Goal: Task Accomplishment & Management: Use online tool/utility

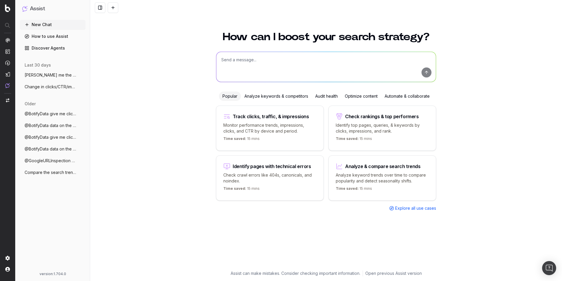
click at [80, 76] on icon "button" at bounding box center [81, 75] width 5 height 5
click at [96, 78] on div "Delete" at bounding box center [104, 74] width 37 height 9
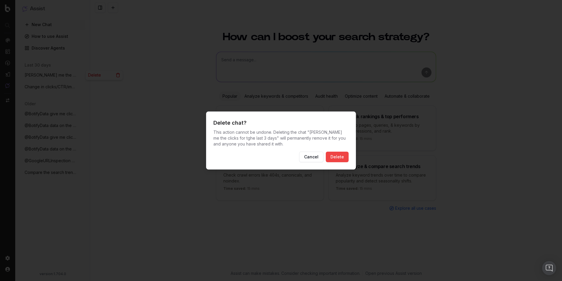
click at [271, 71] on div at bounding box center [281, 140] width 562 height 281
click at [233, 71] on div at bounding box center [281, 140] width 562 height 281
click at [276, 73] on div at bounding box center [281, 140] width 562 height 281
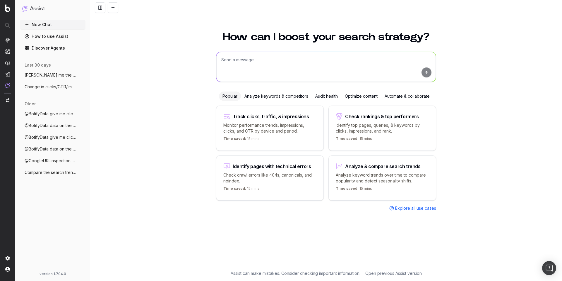
click at [81, 87] on icon "button" at bounding box center [81, 86] width 5 height 5
click at [93, 86] on span "Delete" at bounding box center [94, 87] width 13 height 6
